Goal: Information Seeking & Learning: Learn about a topic

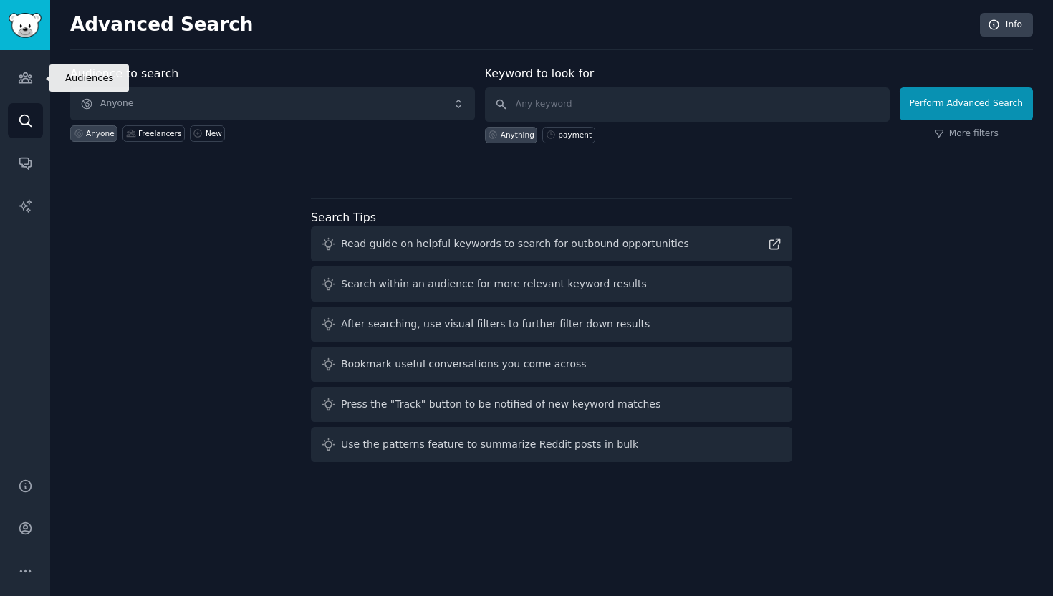
click at [18, 71] on icon "Sidebar" at bounding box center [25, 77] width 15 height 15
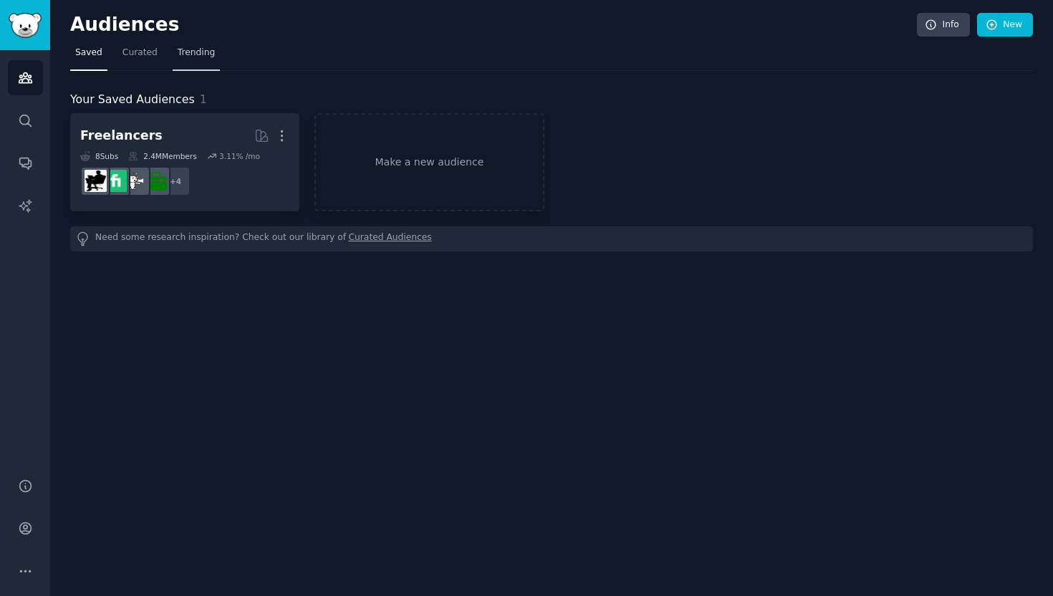
click at [204, 45] on link "Trending" at bounding box center [196, 56] width 47 height 29
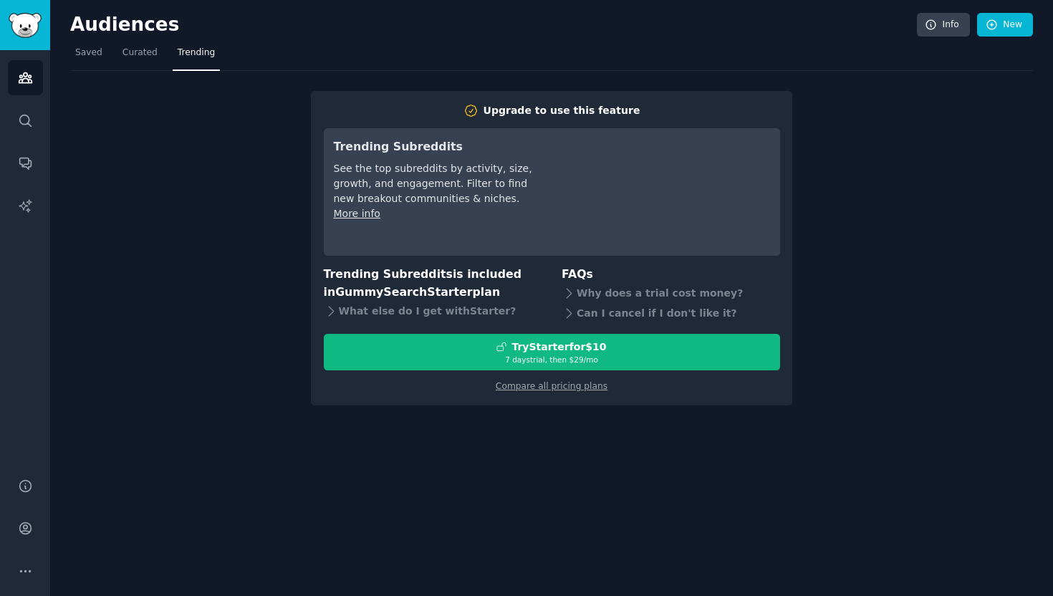
click at [554, 450] on div "Audiences Info New Saved Curated Trending Upgrade to use this feature Trending …" at bounding box center [551, 298] width 1003 height 596
click at [147, 48] on span "Curated" at bounding box center [139, 53] width 35 height 13
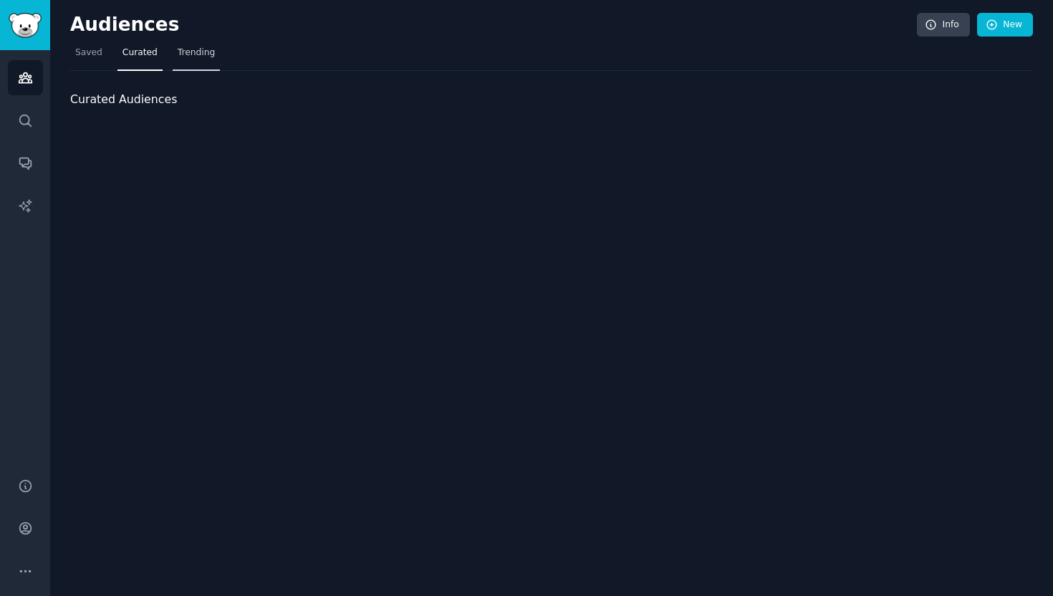
click at [192, 48] on span "Trending" at bounding box center [196, 53] width 37 height 13
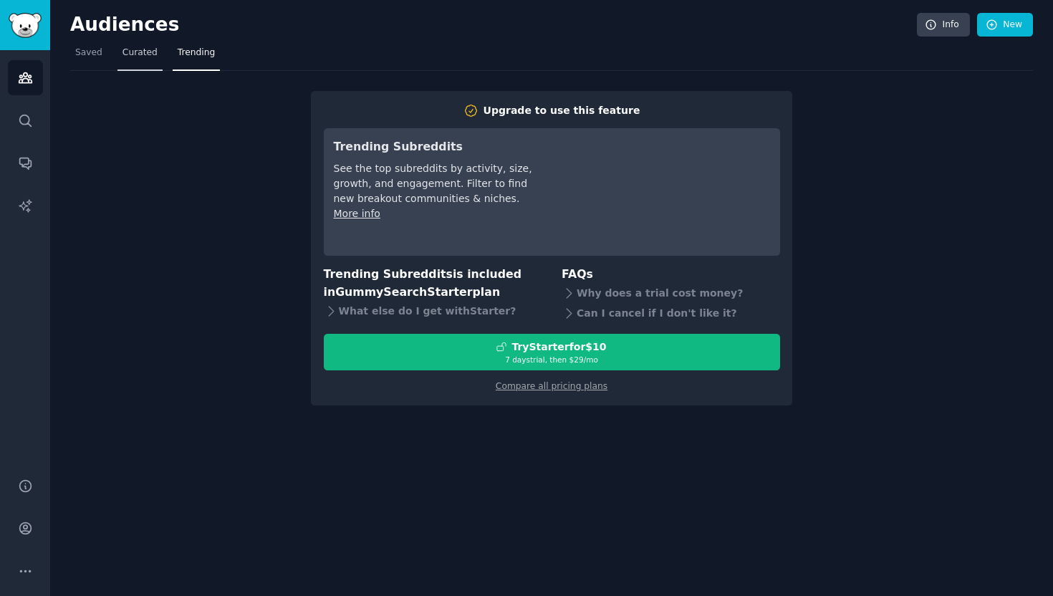
click at [125, 49] on span "Curated" at bounding box center [139, 53] width 35 height 13
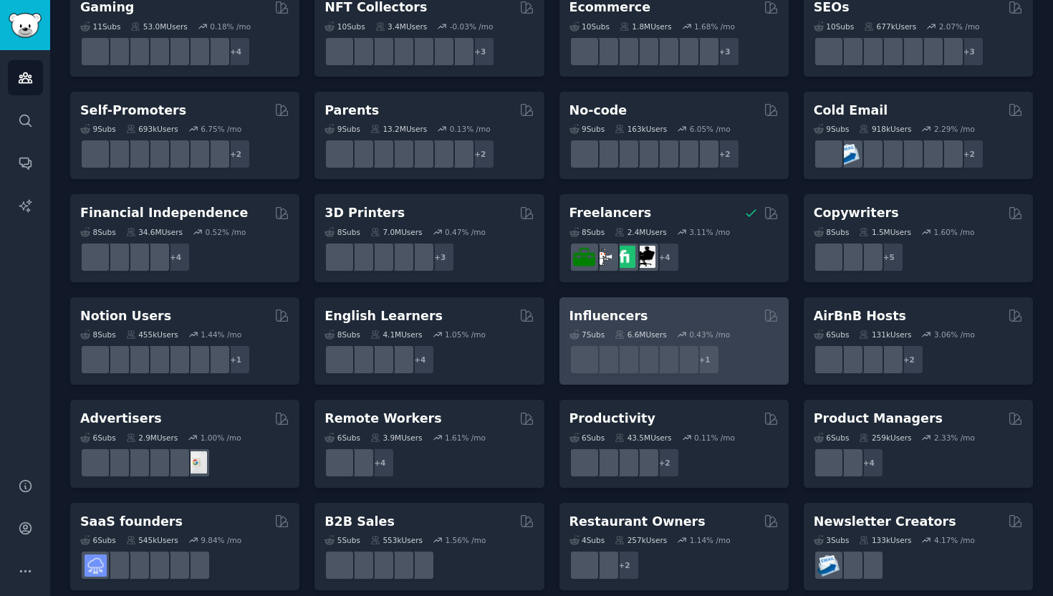
scroll to position [550, 0]
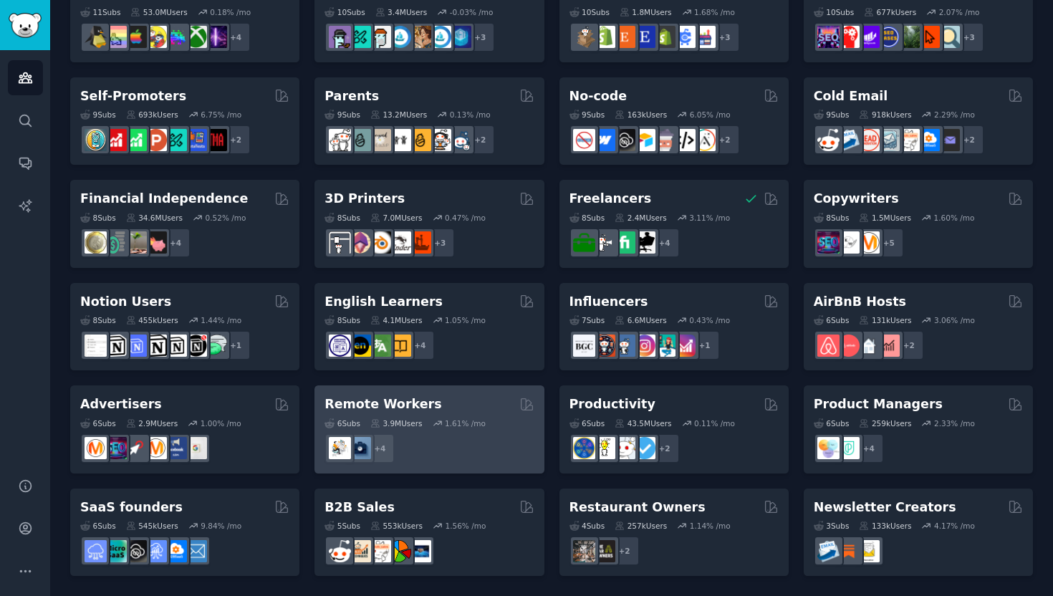
click at [461, 405] on div "Remote Workers" at bounding box center [428, 404] width 209 height 18
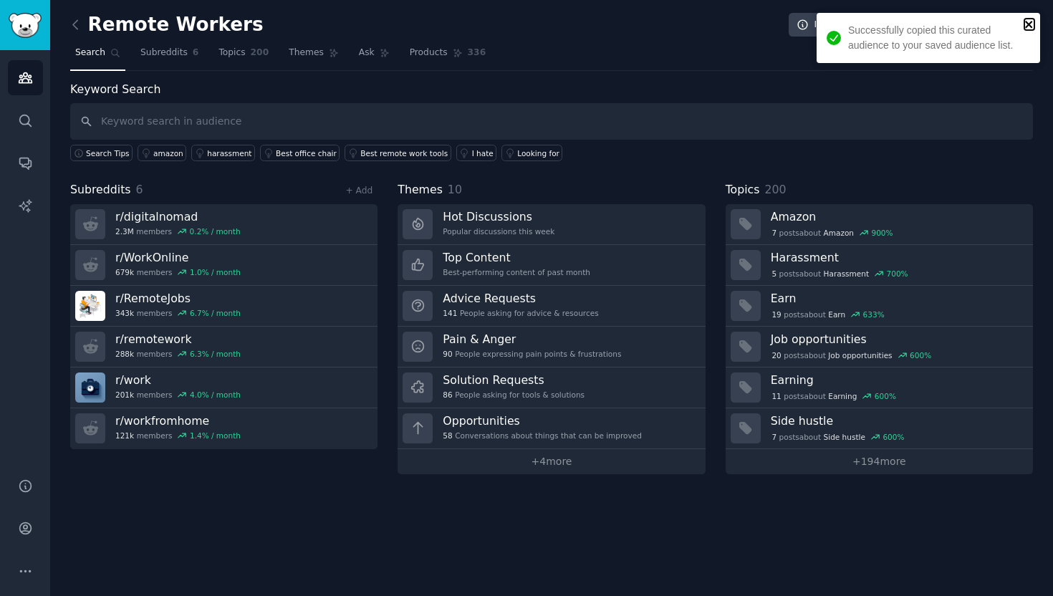
click at [1026, 29] on icon "close" at bounding box center [1029, 24] width 10 height 11
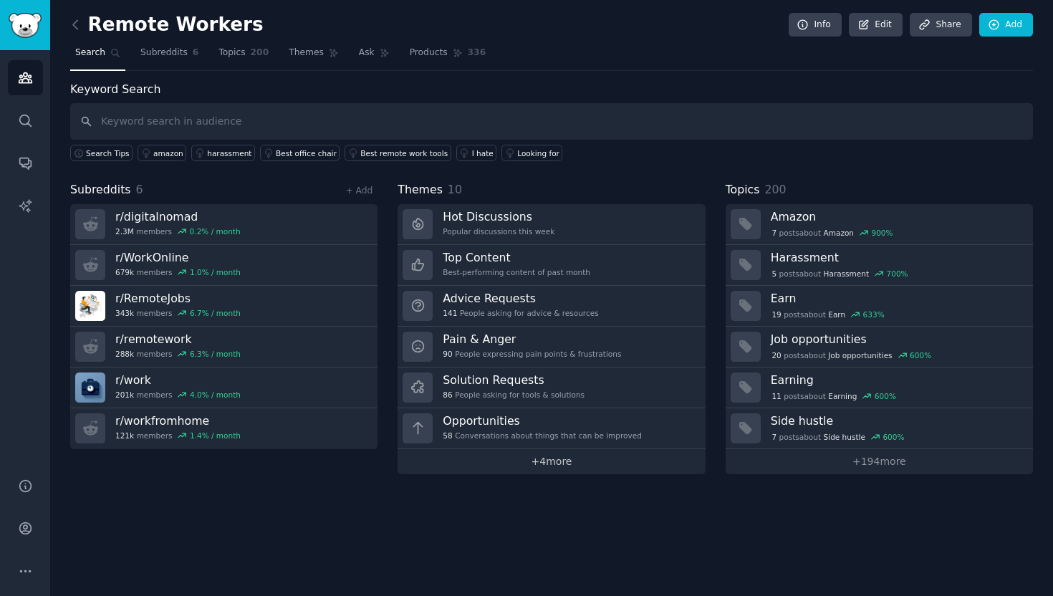
click at [476, 456] on link "+ 4 more" at bounding box center [550, 461] width 307 height 25
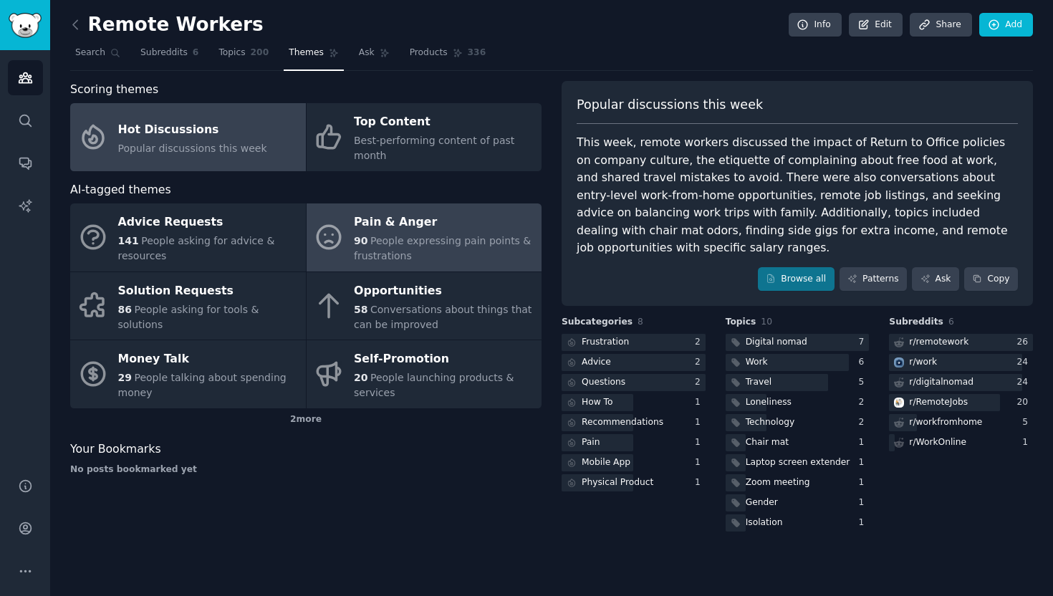
click at [481, 250] on div "90 People expressing pain points & frustrations" at bounding box center [444, 248] width 180 height 30
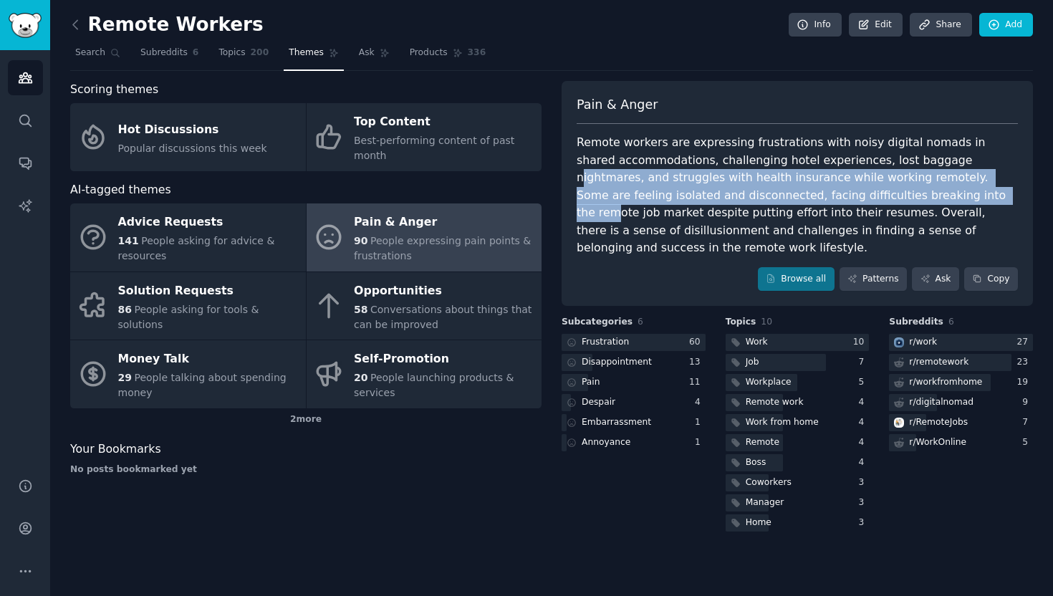
drag, startPoint x: 904, startPoint y: 160, endPoint x: 852, endPoint y: 189, distance: 59.6
click at [852, 189] on div "Remote workers are expressing frustrations with noisy digital nomads in shared …" at bounding box center [797, 195] width 441 height 123
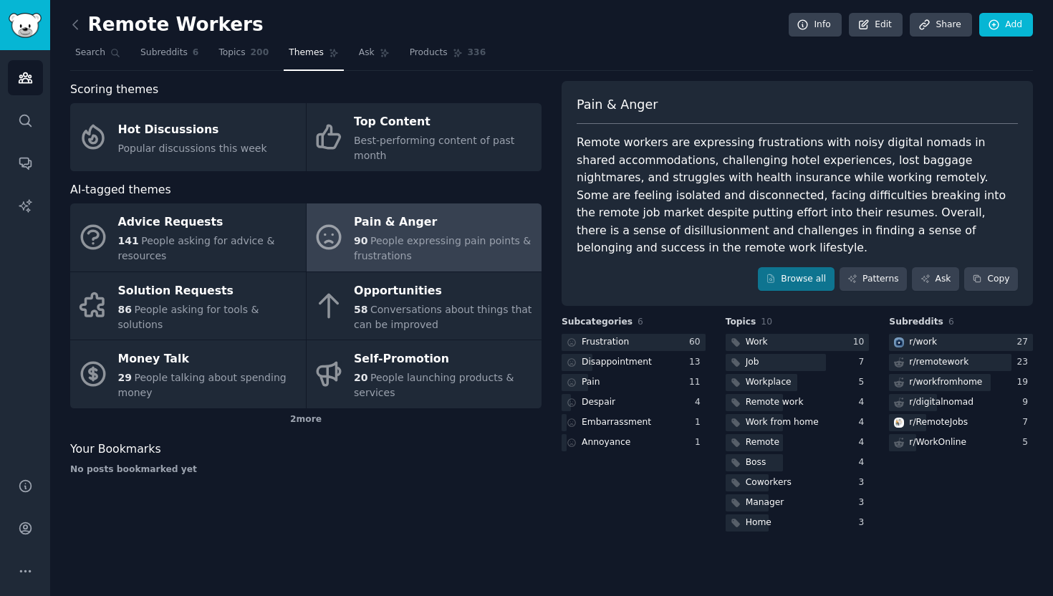
click at [870, 196] on div "Remote workers are expressing frustrations with noisy digital nomads in shared …" at bounding box center [797, 195] width 441 height 123
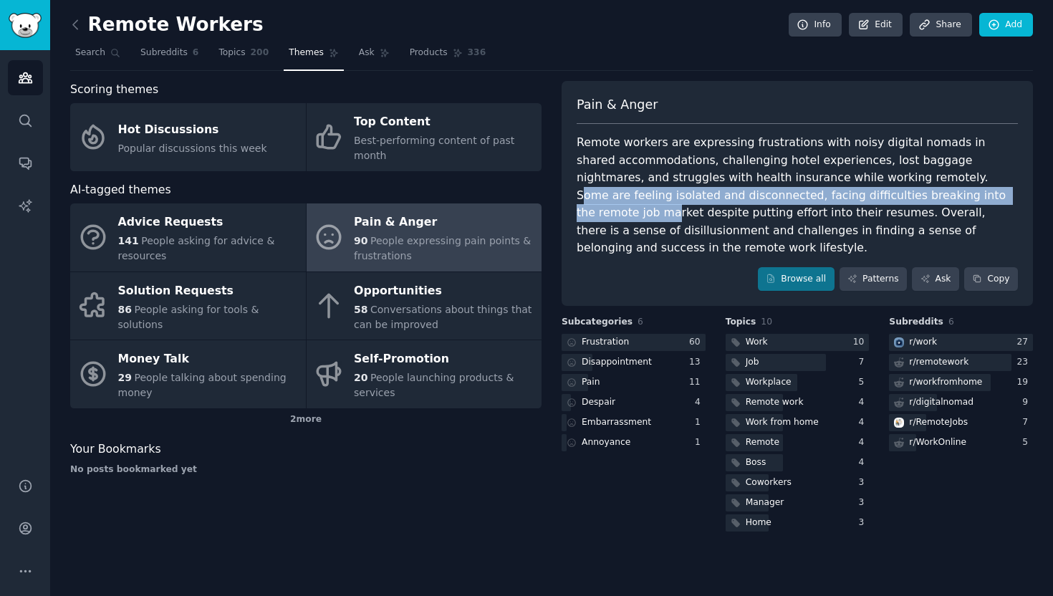
drag, startPoint x: 867, startPoint y: 181, endPoint x: 905, endPoint y: 194, distance: 39.4
click at [905, 195] on div "Remote workers are expressing frustrations with noisy digital nomads in shared …" at bounding box center [797, 195] width 441 height 123
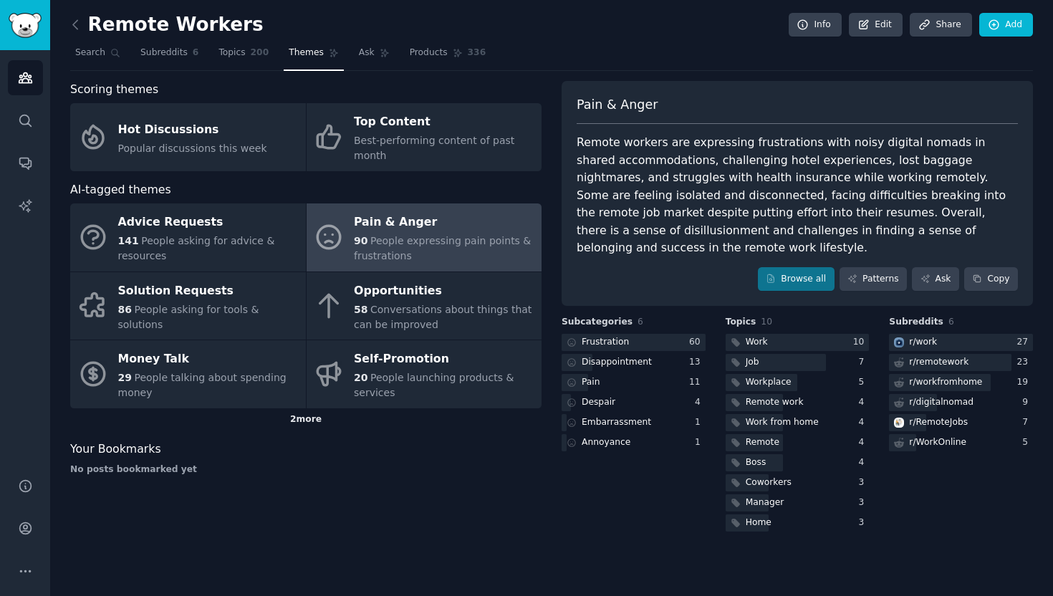
click at [315, 419] on div "2 more" at bounding box center [305, 419] width 471 height 23
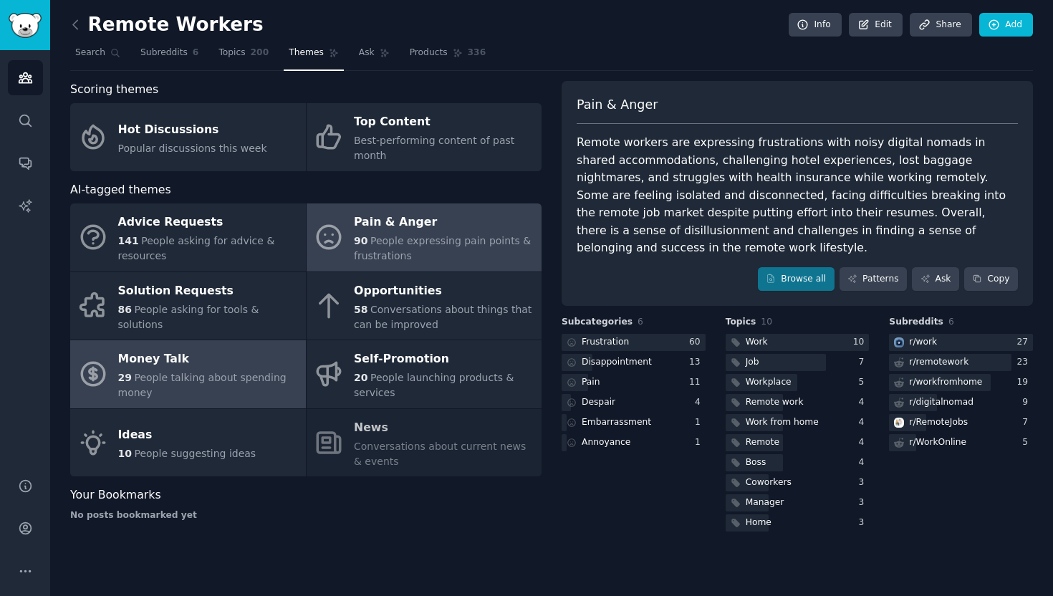
click at [277, 384] on div "29 People talking about spending money" at bounding box center [208, 385] width 180 height 30
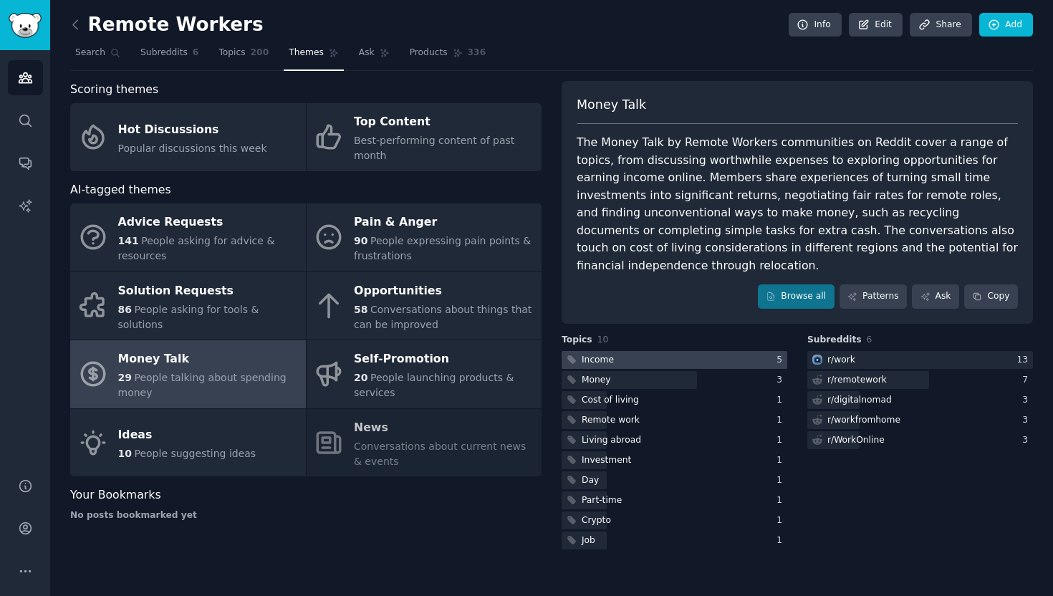
click at [642, 351] on div at bounding box center [674, 360] width 226 height 18
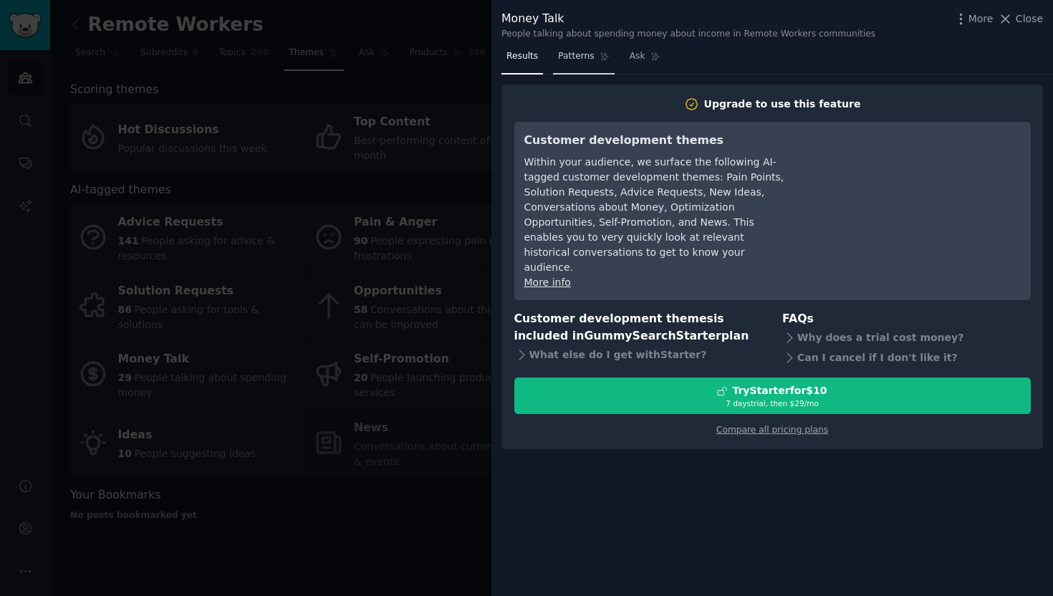
click at [583, 60] on span "Patterns" at bounding box center [576, 56] width 36 height 13
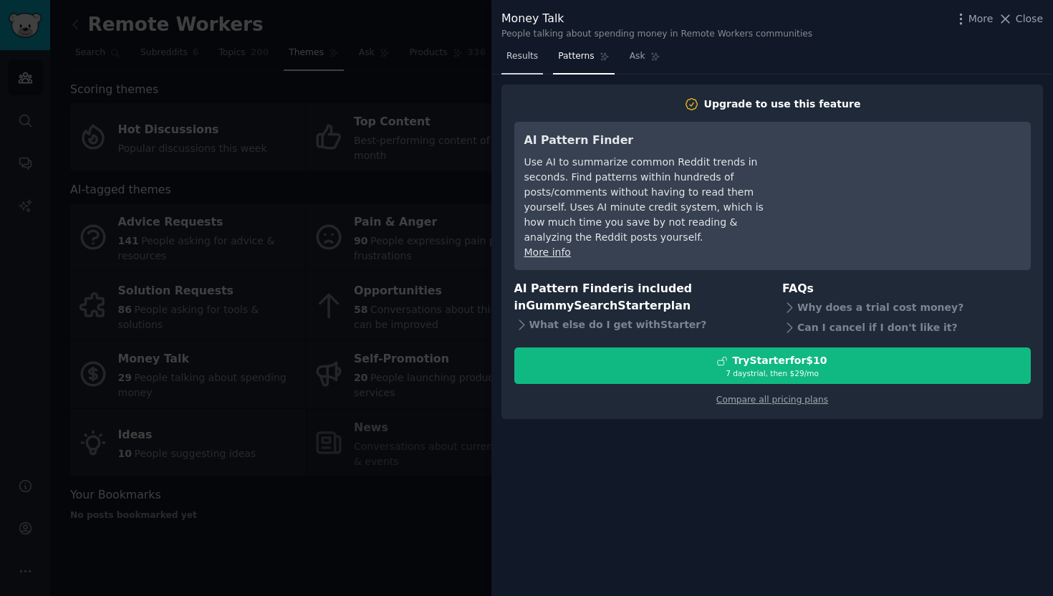
click at [541, 68] on link "Results" at bounding box center [522, 59] width 42 height 29
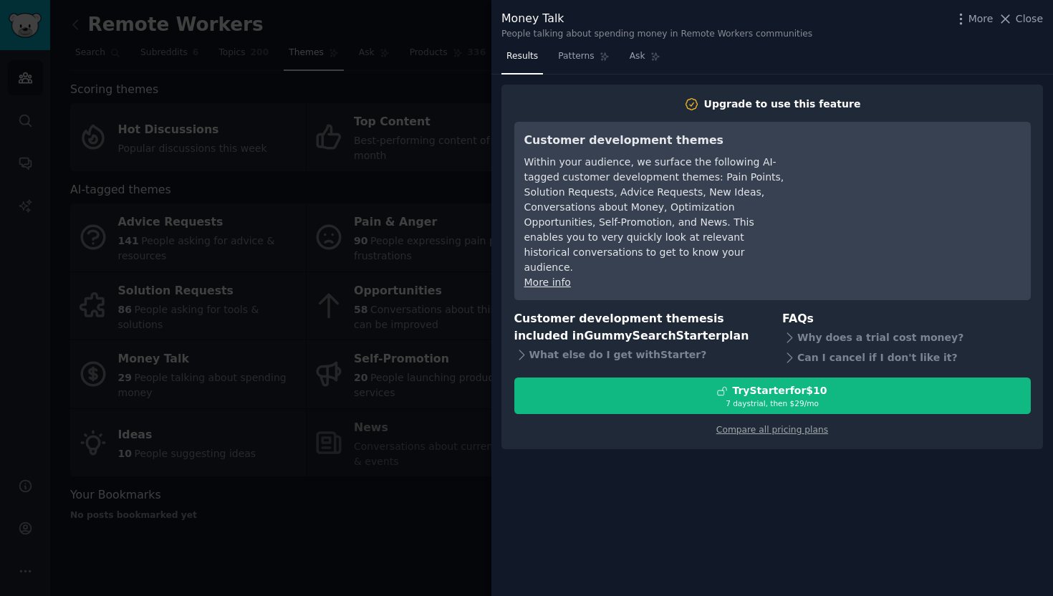
click at [397, 110] on div at bounding box center [526, 298] width 1053 height 596
